Goal: Transaction & Acquisition: Purchase product/service

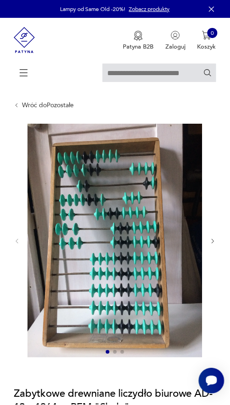
click at [175, 146] on img at bounding box center [114, 241] width 175 height 234
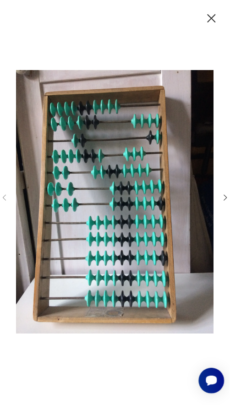
click at [184, 123] on img at bounding box center [115, 202] width 198 height 324
click at [186, 111] on img at bounding box center [115, 202] width 198 height 324
click at [169, 65] on img at bounding box center [115, 202] width 198 height 324
click at [174, 68] on img at bounding box center [115, 202] width 198 height 324
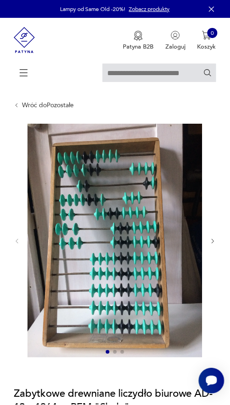
click at [29, 73] on div at bounding box center [23, 72] width 11 height 11
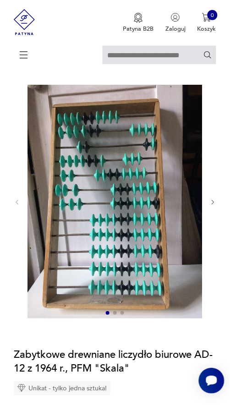
scroll to position [33, 0]
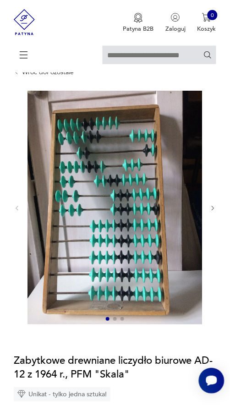
click at [193, 114] on img at bounding box center [114, 208] width 175 height 234
click at [116, 114] on img at bounding box center [114, 208] width 175 height 234
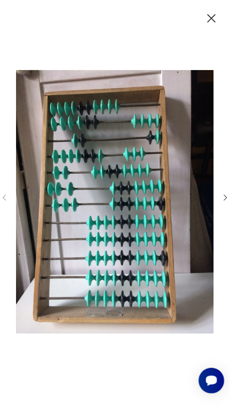
click at [119, 93] on img at bounding box center [115, 202] width 198 height 324
click at [131, 137] on img at bounding box center [115, 202] width 198 height 324
click at [140, 127] on img at bounding box center [115, 202] width 198 height 324
click at [139, 122] on img at bounding box center [115, 202] width 198 height 324
click at [196, 105] on img at bounding box center [115, 202] width 198 height 324
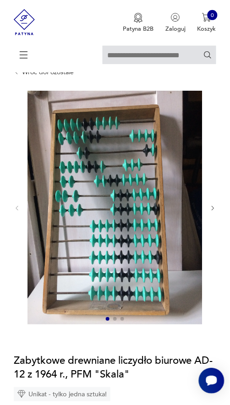
click at [27, 17] on img at bounding box center [24, 22] width 21 height 44
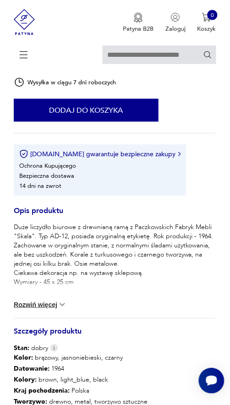
scroll to position [409, 0]
